Goal: Transaction & Acquisition: Obtain resource

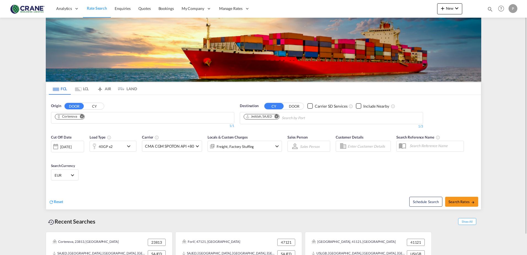
click at [82, 118] on md-icon "Remove" at bounding box center [82, 116] width 4 height 4
click at [84, 118] on input "Chips input." at bounding box center [81, 118] width 52 height 9
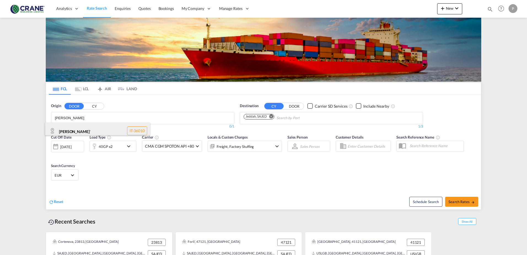
type input "zane"
click at [66, 127] on div "Zane ' IT-36010" at bounding box center [97, 130] width 105 height 17
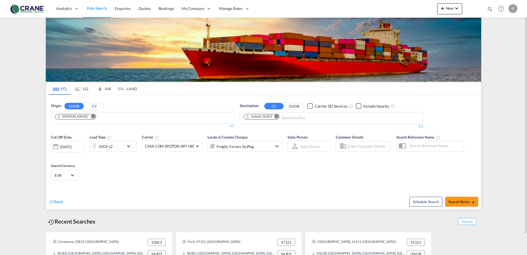
click at [277, 116] on md-icon "Remove" at bounding box center [276, 116] width 4 height 4
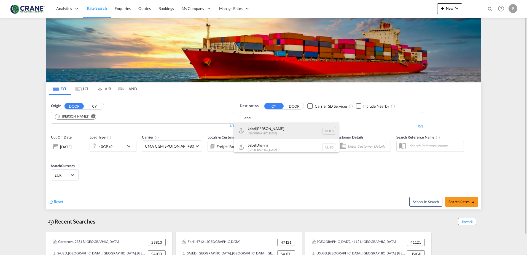
type input "jebel"
click at [269, 132] on div "Jebel Ali United Arab Emirates AEJEA" at bounding box center [286, 130] width 105 height 17
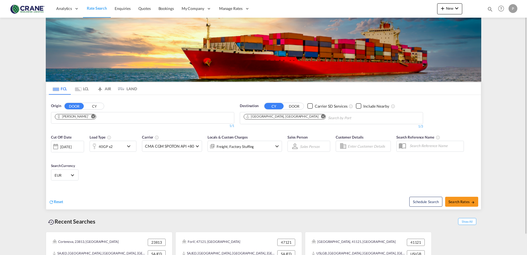
click at [127, 145] on md-icon "icon-chevron-down" at bounding box center [129, 146] width 9 height 7
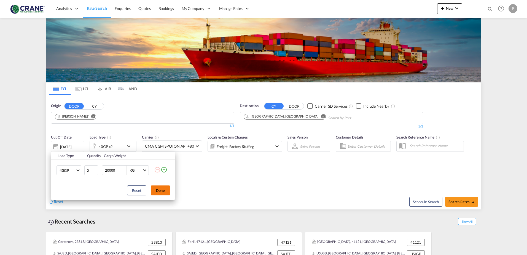
click at [162, 191] on button "Done" at bounding box center [160, 190] width 19 height 10
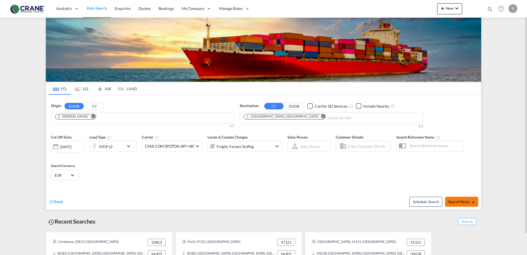
click at [456, 199] on span "Search Rates" at bounding box center [461, 201] width 26 height 4
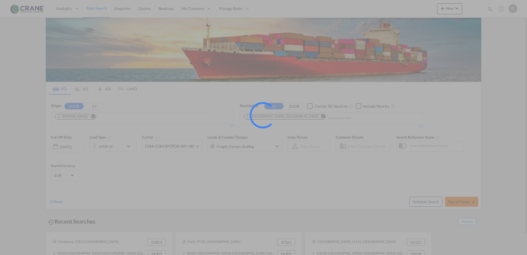
type input "Zane' to AEJEA / 18 Sep 2025"
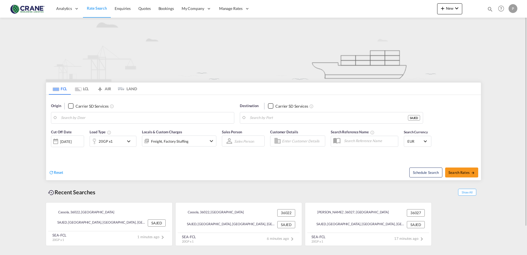
type input "Cassola"
type input "Jeddah, SAJED"
click at [59, 173] on span "Reset" at bounding box center [58, 172] width 9 height 5
click at [509, 10] on div "P" at bounding box center [512, 8] width 9 height 9
click at [504, 43] on button "Logout" at bounding box center [506, 42] width 36 height 11
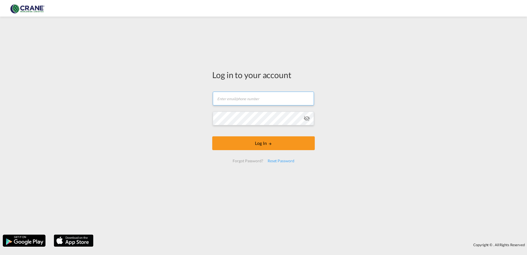
type input "paolo.camalich@craneww.com"
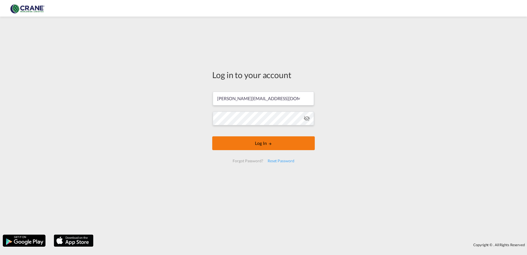
click at [246, 144] on button "Log In" at bounding box center [263, 143] width 102 height 14
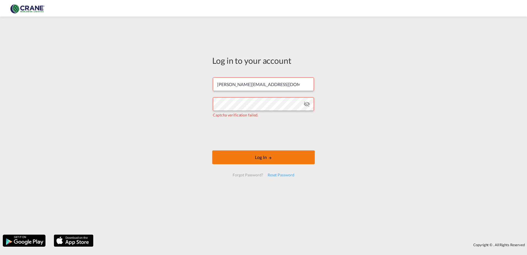
click at [255, 154] on button "Log In" at bounding box center [263, 157] width 102 height 14
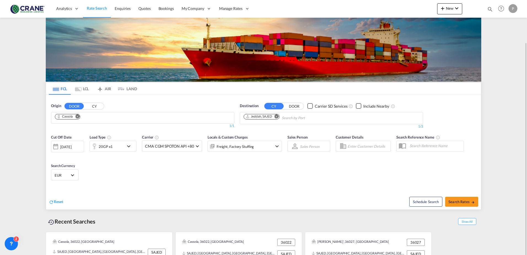
scroll to position [22, 0]
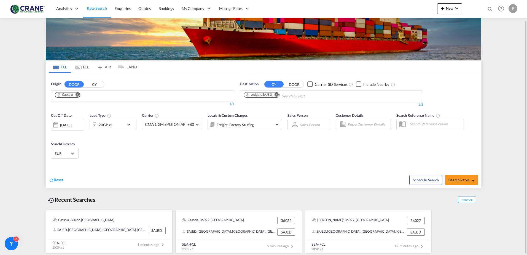
click at [104, 228] on div "SAJED, [GEOGRAPHIC_DATA], [GEOGRAPHIC_DATA], [GEOGRAPHIC_DATA], [GEOGRAPHIC_DAT…" at bounding box center [100, 229] width 94 height 7
